Goal: Information Seeking & Learning: Understand process/instructions

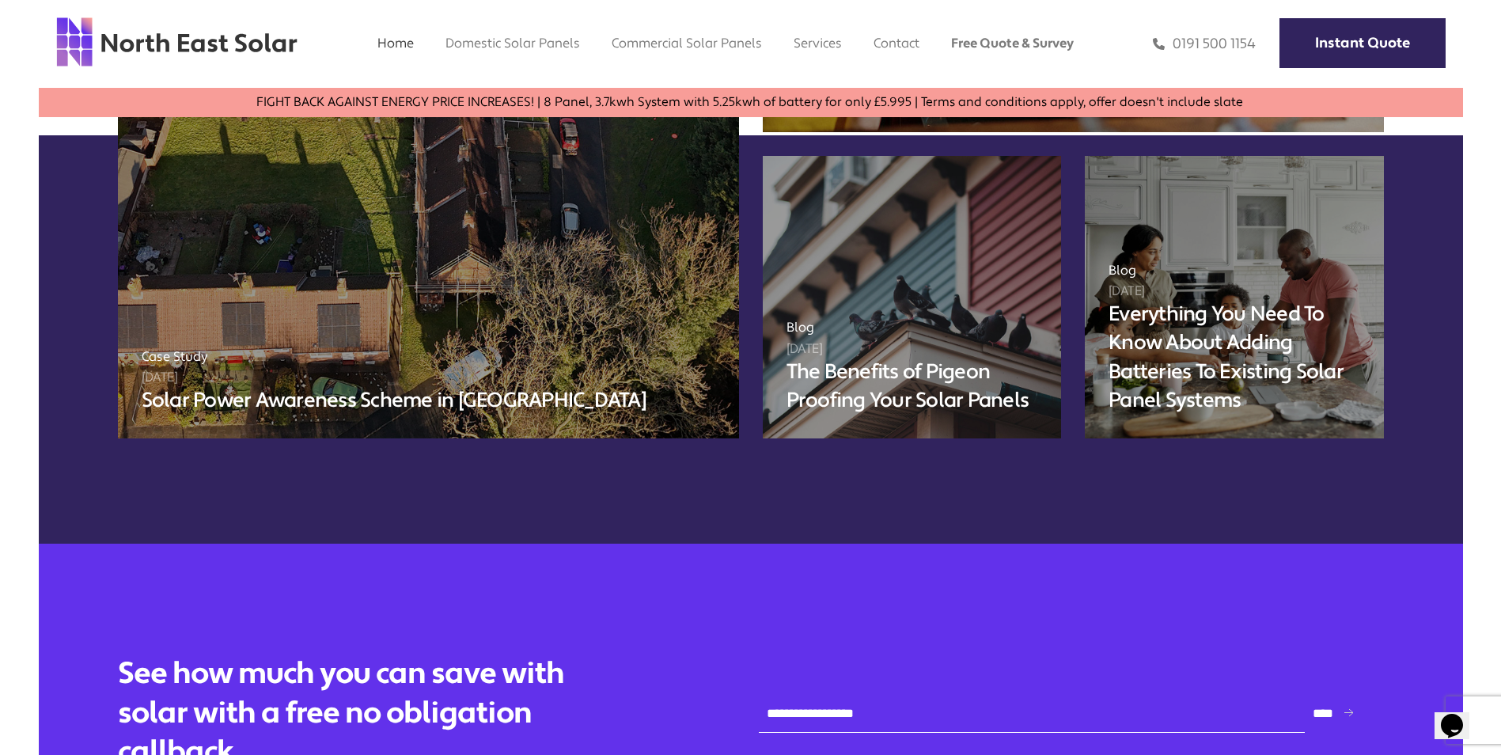
scroll to position [5787, 0]
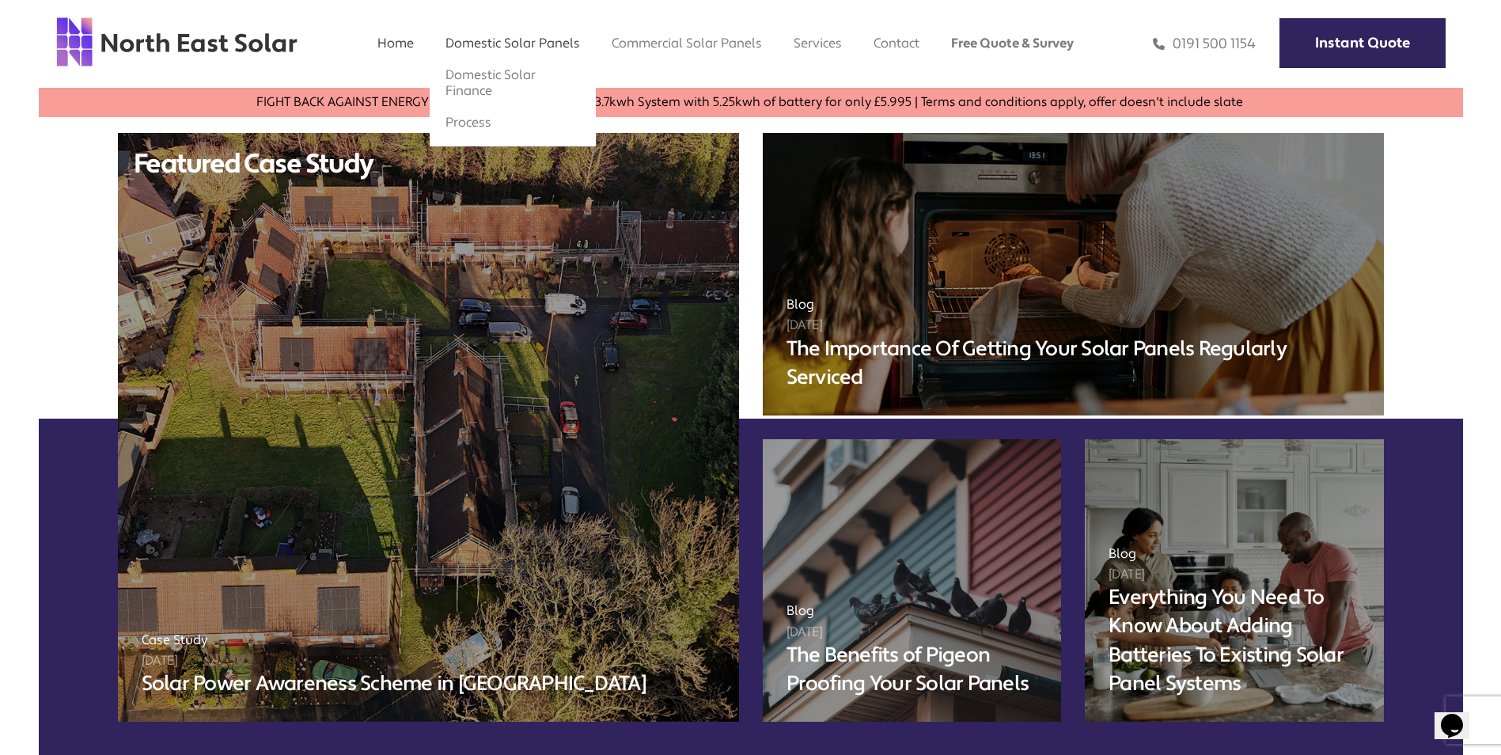
click at [533, 51] on link "Domestic Solar Panels" at bounding box center [512, 43] width 134 height 17
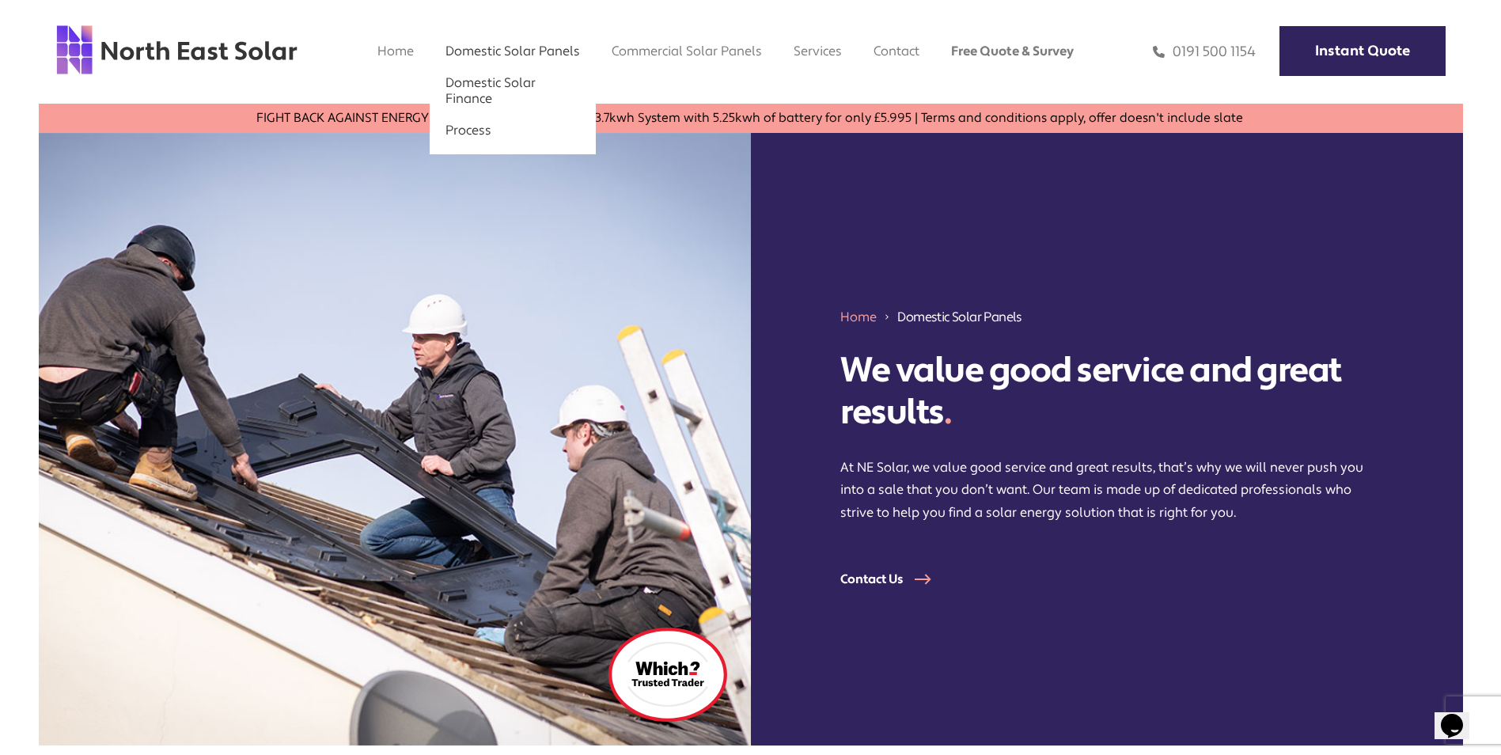
click at [480, 128] on link "Process" at bounding box center [468, 130] width 46 height 17
